Goal: Task Accomplishment & Management: Complete application form

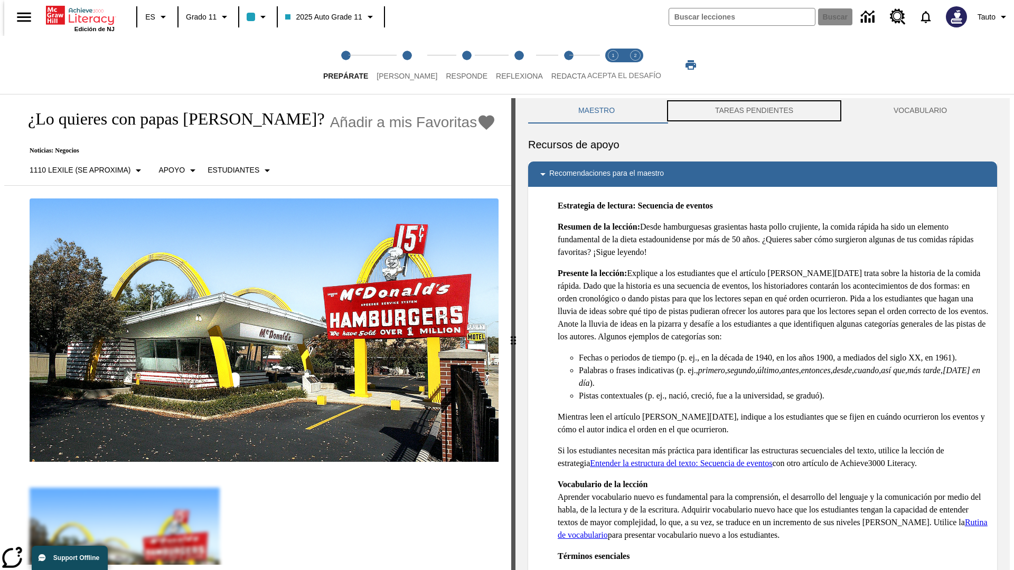
click at [754, 111] on button "TAREAS PENDIENTES" at bounding box center [754, 110] width 178 height 25
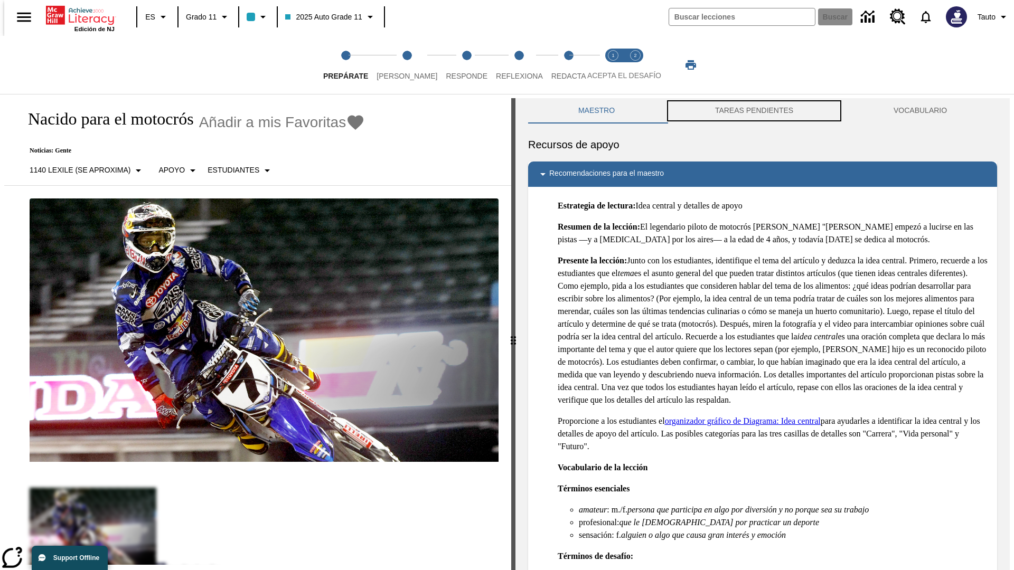
click at [754, 111] on button "TAREAS PENDIENTES" at bounding box center [754, 110] width 178 height 25
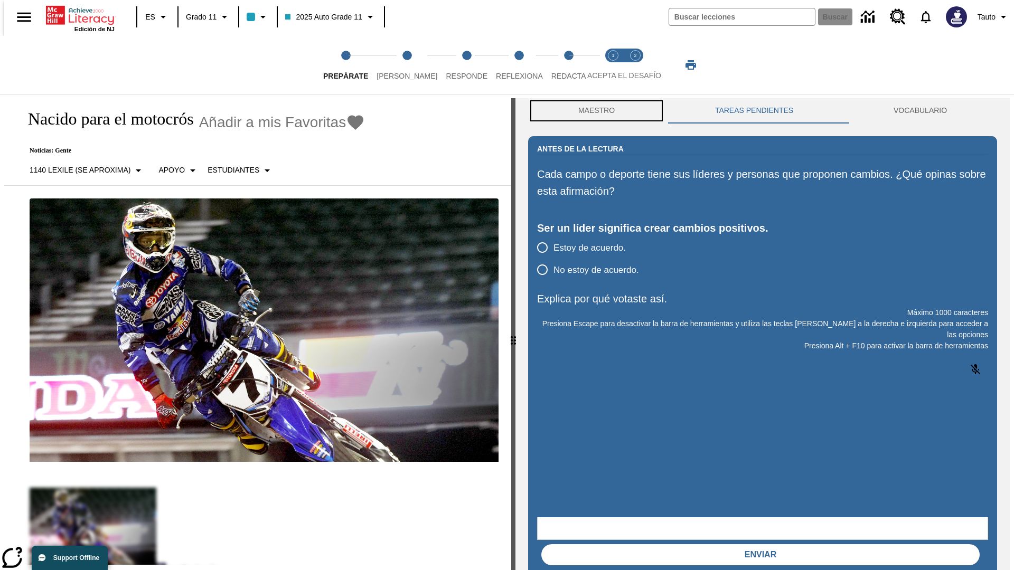
scroll to position [1, 0]
